Goal: Find specific page/section: Find specific page/section

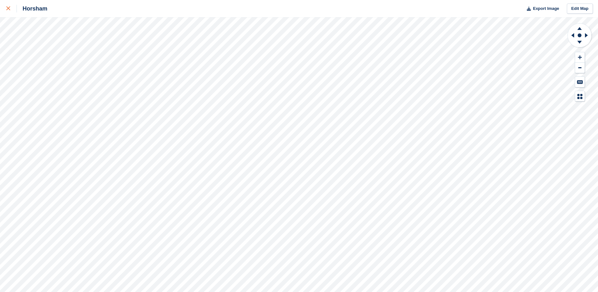
click at [8, 10] on icon at bounding box center [8, 8] width 4 height 4
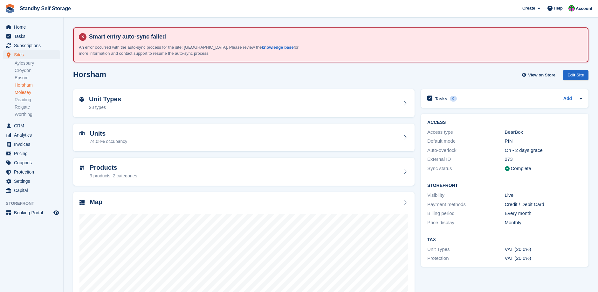
click at [23, 91] on link "Molesey" at bounding box center [37, 92] width 45 height 6
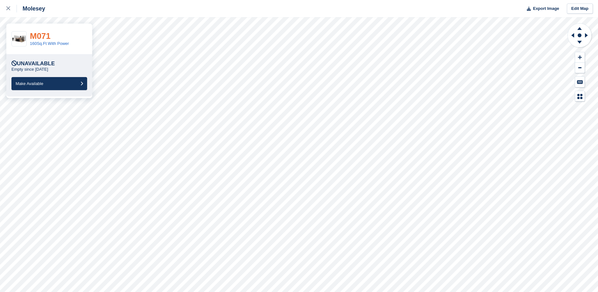
click at [42, 37] on link "M071" at bounding box center [40, 36] width 21 height 10
